Goal: Task Accomplishment & Management: Use online tool/utility

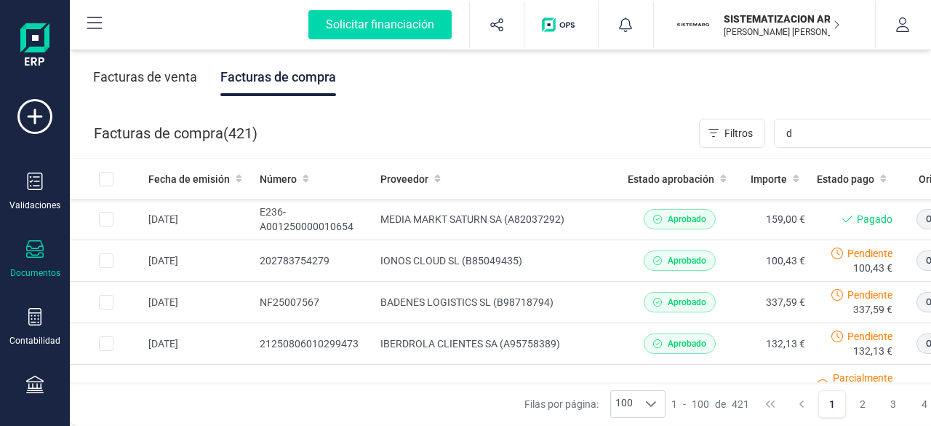
type input "d"
click at [806, 131] on input "d" at bounding box center [878, 133] width 209 height 29
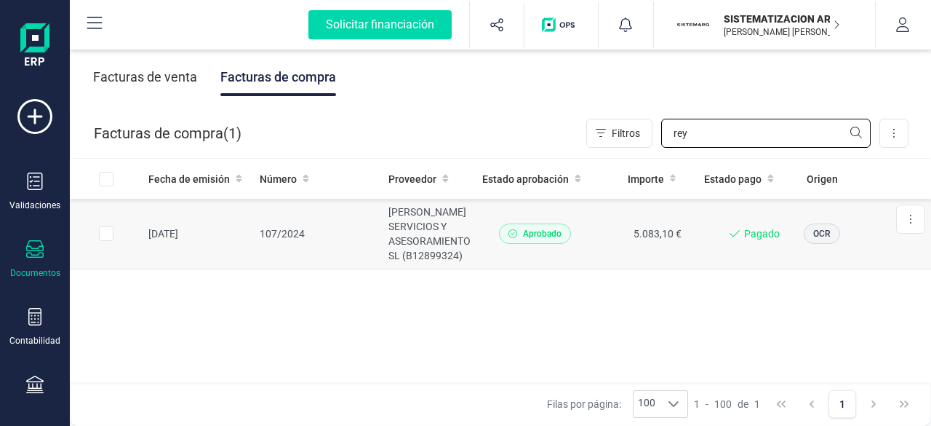
type input "rey"
click at [368, 234] on td "107/2024" at bounding box center [318, 234] width 129 height 71
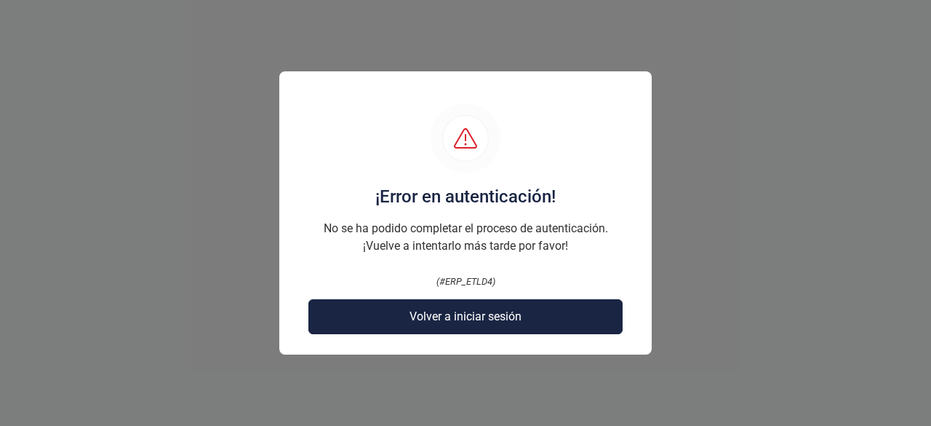
click at [441, 293] on div "¡Error en autenticación! No se ha podido completar el proceso de autenticación.…" at bounding box center [465, 212] width 372 height 283
click at [436, 308] on span "Volver a iniciar sesión" at bounding box center [466, 316] width 112 height 17
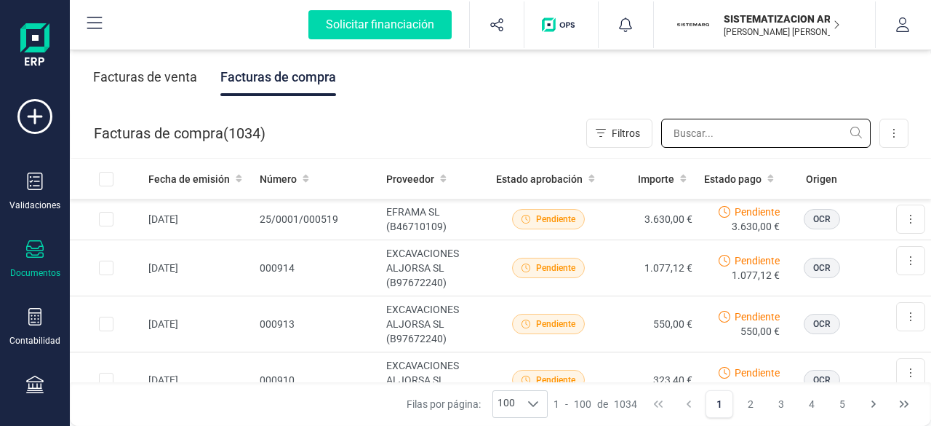
click at [735, 145] on input "text" at bounding box center [765, 133] width 209 height 29
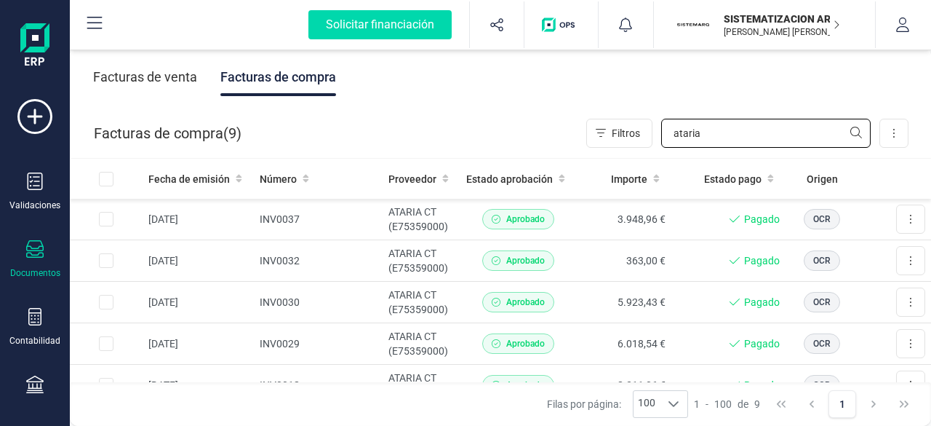
type input "ataria"
